Goal: Task Accomplishment & Management: Manage account settings

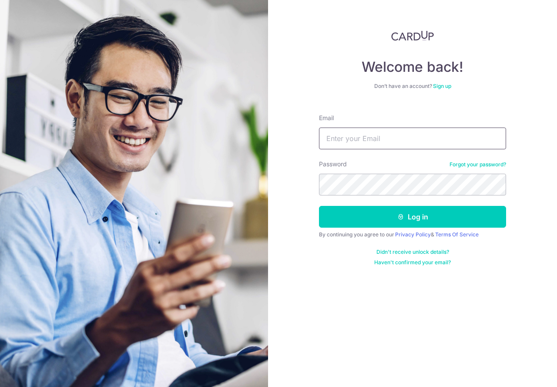
click at [387, 140] on input "Email" at bounding box center [412, 139] width 187 height 22
click at [433, 138] on input "jasonsun@mercuria.com" at bounding box center [412, 139] width 187 height 22
drag, startPoint x: 526, startPoint y: 0, endPoint x: 382, endPoint y: 3, distance: 144.1
click at [345, 26] on div "Welcome back! Don’t have an account? Sign up Email jasonsun@mercuria.com Passwo…" at bounding box center [412, 193] width 289 height 387
drag, startPoint x: 418, startPoint y: 136, endPoint x: 322, endPoint y: 141, distance: 96.4
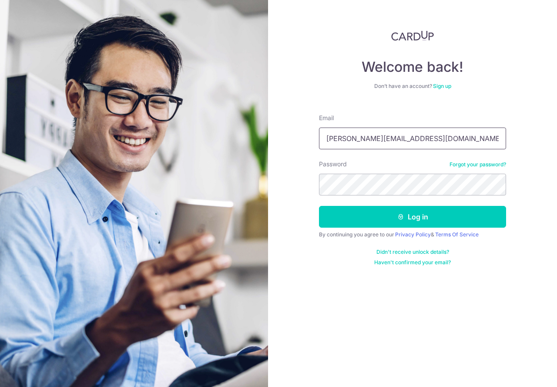
click at [321, 141] on input "jasonsun@mercuria.com" at bounding box center [412, 139] width 187 height 22
type input "[EMAIL_ADDRESS][DOMAIN_NAME]"
click at [319, 206] on button "Log in" at bounding box center [412, 217] width 187 height 22
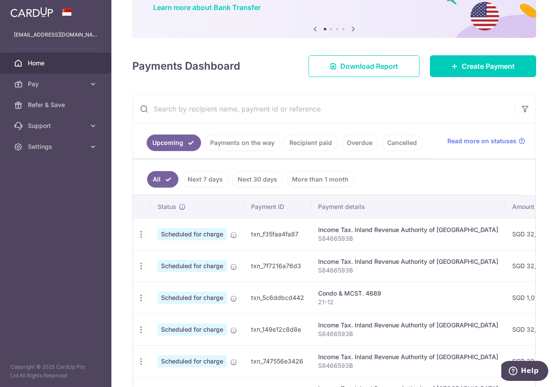
scroll to position [87, 0]
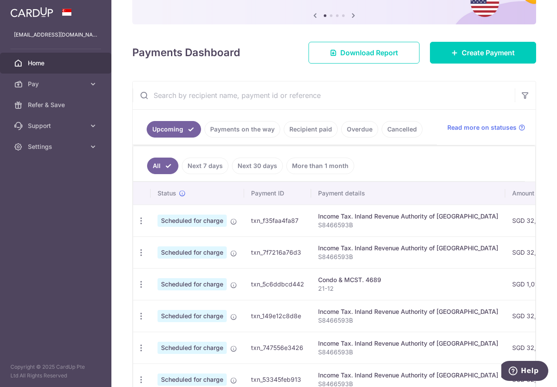
click at [380, 222] on p "S8466593B" at bounding box center [408, 225] width 180 height 9
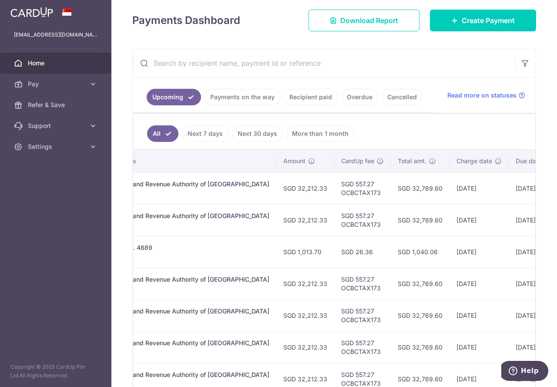
scroll to position [119, 0]
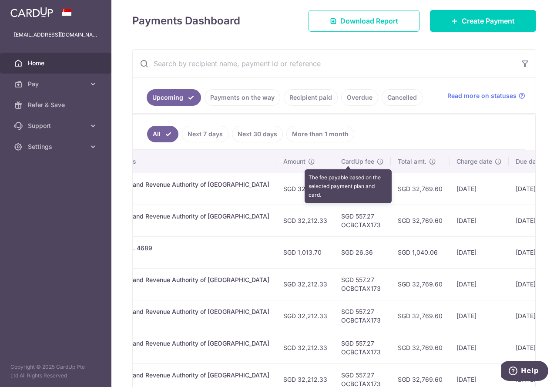
click at [377, 160] on icon at bounding box center [380, 161] width 7 height 7
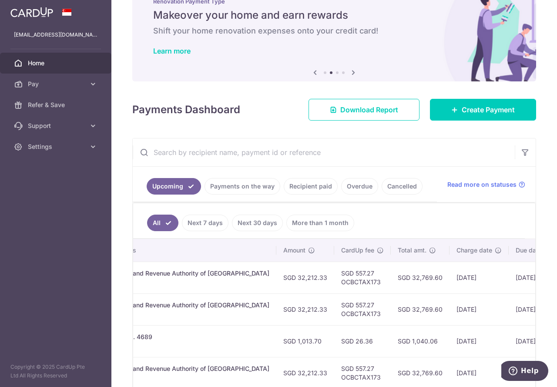
scroll to position [44, 0]
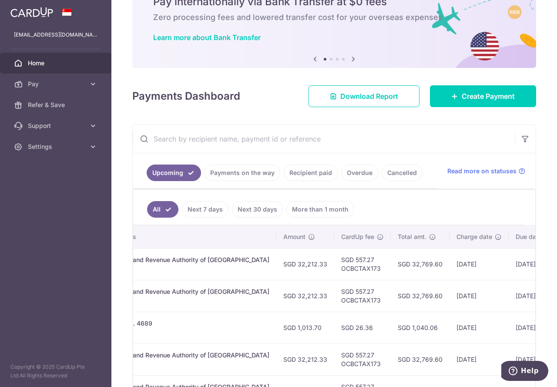
click at [333, 77] on div "× Pause Schedule Pause all future payments in this series Pause just this one p…" at bounding box center [334, 193] width 446 height 387
